Goal: Communication & Community: Ask a question

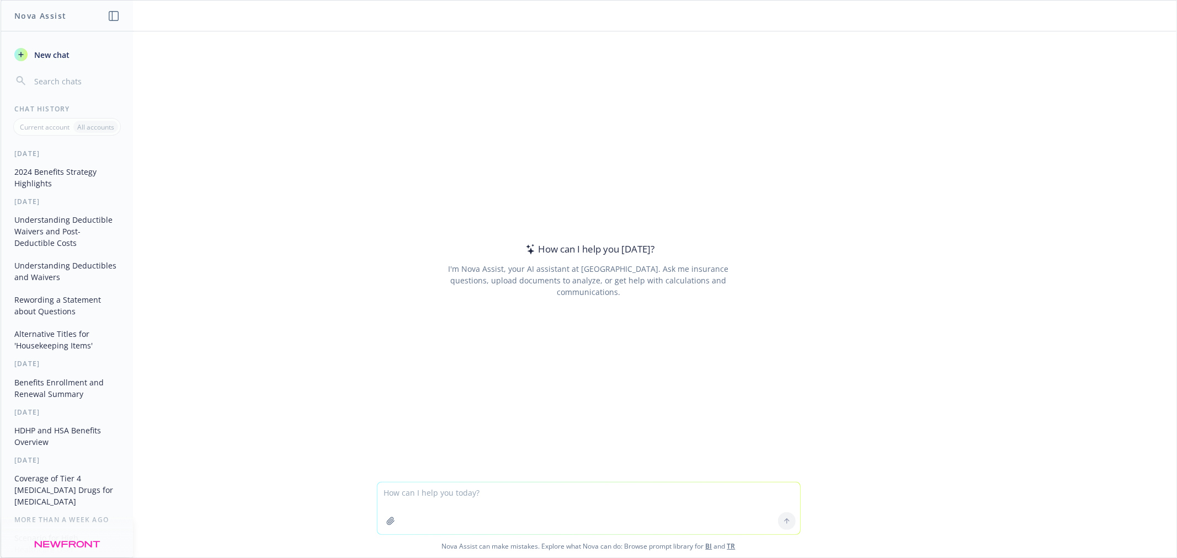
click at [385, 134] on textarea at bounding box center [588, 509] width 423 height 52
click at [379, 134] on textarea "I am using Nova to overall change 2025 language, but keep the same message for …" at bounding box center [588, 509] width 423 height 52
type textarea "does this make sense I am using Nova to overall change 2025 language, but keep …"
